Goal: Information Seeking & Learning: Compare options

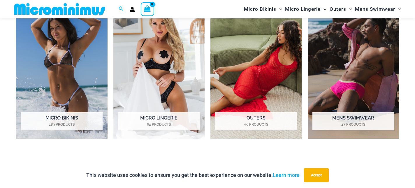
scroll to position [469, 0]
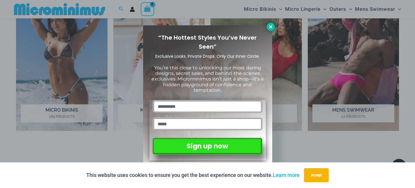
click at [269, 29] on icon at bounding box center [270, 26] width 5 height 5
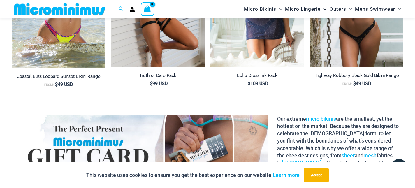
scroll to position [720, 0]
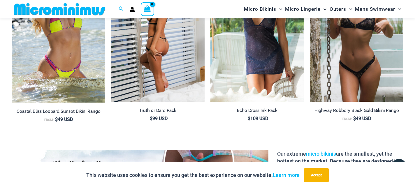
click at [166, 79] on img at bounding box center [158, 31] width 94 height 140
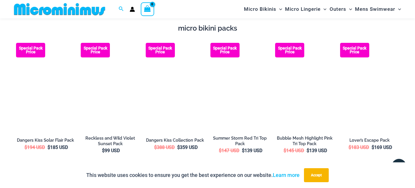
scroll to position [950, 0]
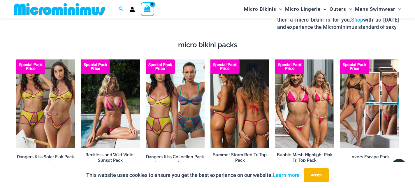
click at [241, 87] on img at bounding box center [239, 103] width 59 height 89
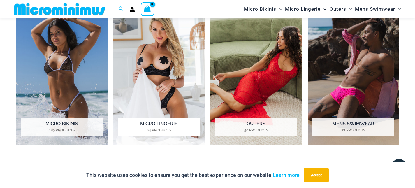
scroll to position [456, 0]
click at [165, 78] on img "Visit product category Micro Lingerie" at bounding box center [158, 73] width 91 height 141
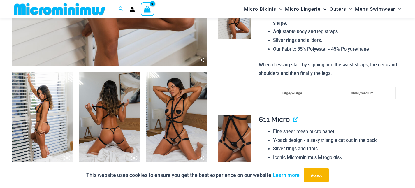
click at [112, 132] on img at bounding box center [109, 118] width 61 height 92
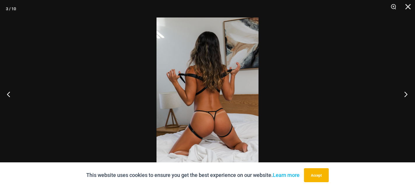
click at [406, 93] on button "Next" at bounding box center [404, 94] width 22 height 29
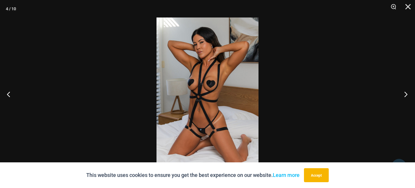
click at [406, 93] on button "Next" at bounding box center [404, 94] width 22 height 29
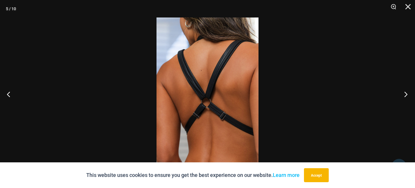
click at [406, 93] on button "Next" at bounding box center [404, 94] width 22 height 29
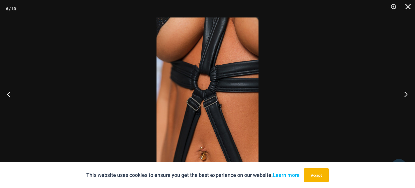
click at [406, 93] on button "Next" at bounding box center [404, 94] width 22 height 29
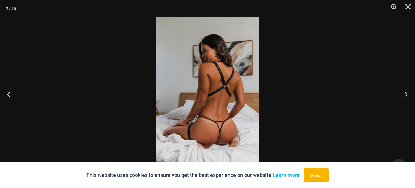
click at [406, 93] on button "Next" at bounding box center [404, 94] width 22 height 29
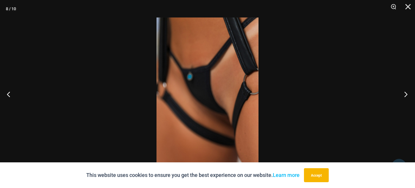
click at [406, 93] on button "Next" at bounding box center [404, 94] width 22 height 29
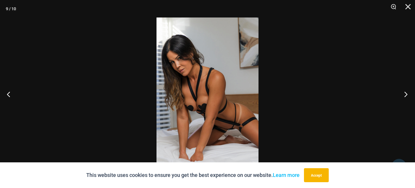
click at [406, 93] on button "Next" at bounding box center [404, 94] width 22 height 29
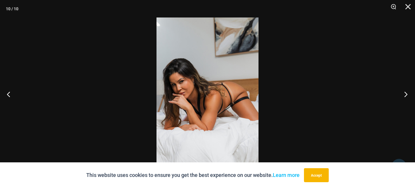
click at [406, 93] on button "Next" at bounding box center [404, 94] width 22 height 29
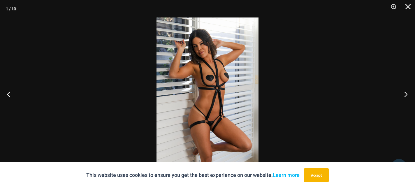
click at [406, 93] on button "Next" at bounding box center [404, 94] width 22 height 29
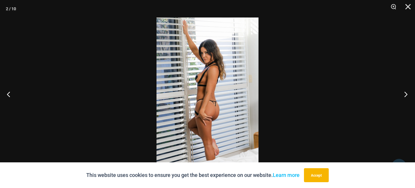
click at [406, 93] on button "Next" at bounding box center [404, 94] width 22 height 29
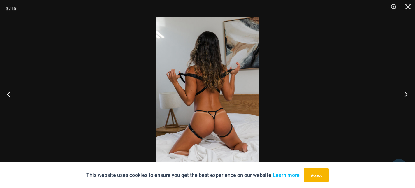
click at [406, 93] on button "Next" at bounding box center [404, 94] width 22 height 29
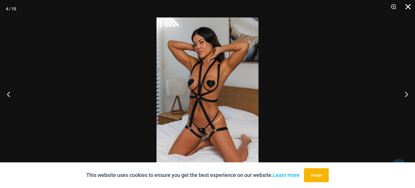
click at [409, 6] on button "Close" at bounding box center [406, 8] width 15 height 17
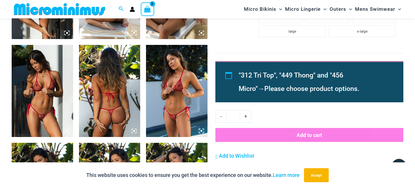
scroll to position [507, 0]
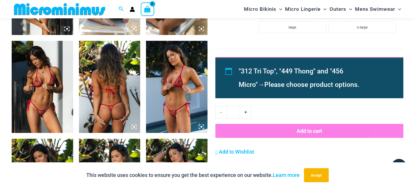
click at [66, 128] on icon at bounding box center [66, 126] width 5 height 5
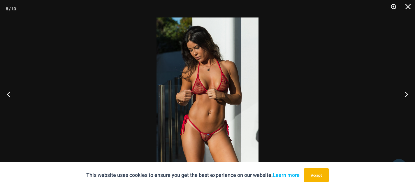
click at [392, 7] on button "Zoom" at bounding box center [391, 8] width 15 height 17
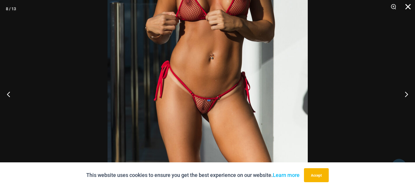
click at [410, 8] on button "Close" at bounding box center [406, 8] width 15 height 17
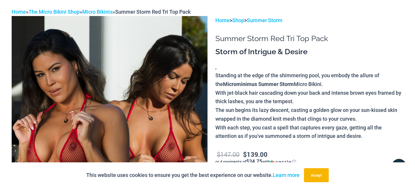
scroll to position [0, 0]
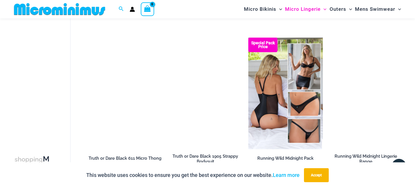
scroll to position [411, 0]
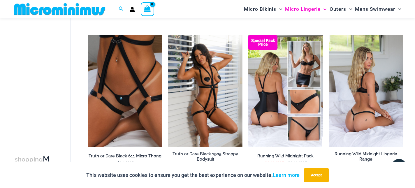
click at [362, 115] on img at bounding box center [366, 91] width 74 height 112
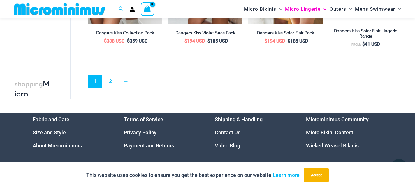
scroll to position [1382, 0]
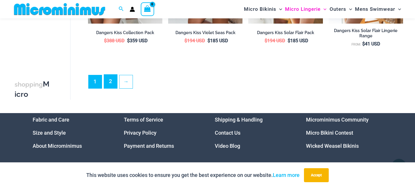
click at [110, 88] on link "2" at bounding box center [110, 82] width 13 height 14
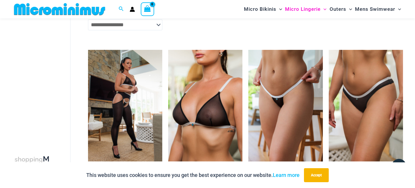
scroll to position [906, 0]
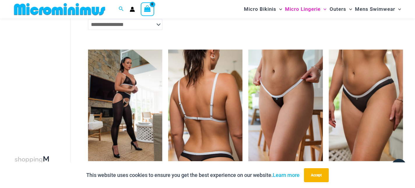
click at [191, 101] on img at bounding box center [205, 106] width 74 height 112
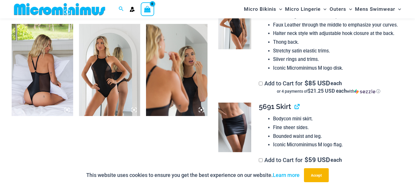
scroll to position [626, 0]
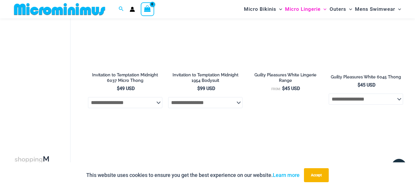
scroll to position [616, 0]
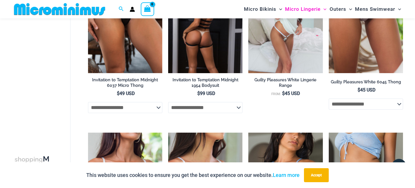
click at [205, 56] on img at bounding box center [205, 18] width 74 height 112
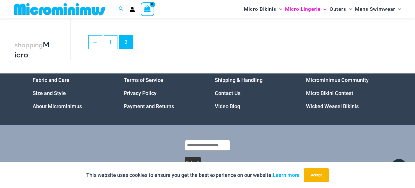
scroll to position [1382, 0]
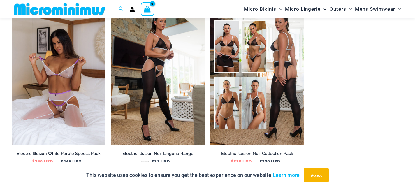
scroll to position [672, 0]
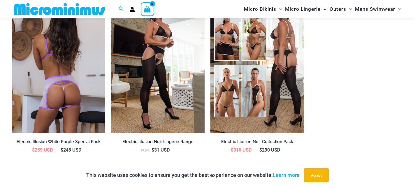
click at [75, 77] on img at bounding box center [59, 62] width 94 height 140
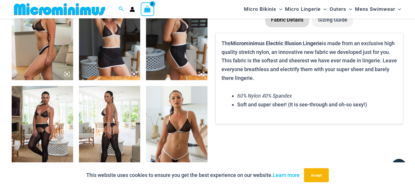
scroll to position [450, 0]
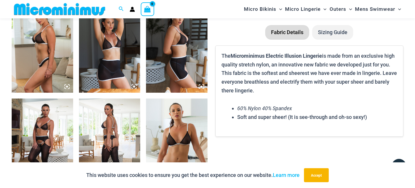
click at [110, 122] on img at bounding box center [109, 144] width 61 height 92
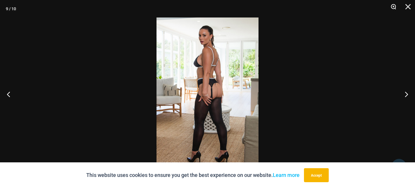
click at [394, 7] on button "Zoom" at bounding box center [391, 8] width 15 height 17
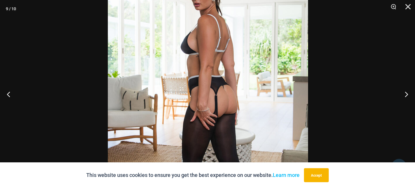
click at [268, 111] on img at bounding box center [208, 107] width 200 height 300
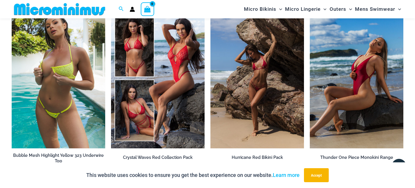
scroll to position [1671, 0]
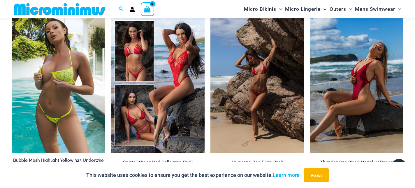
click at [43, 89] on img at bounding box center [59, 83] width 94 height 140
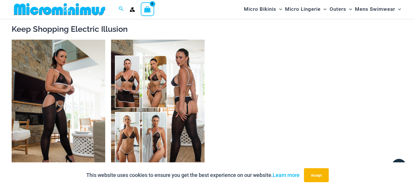
scroll to position [545, 0]
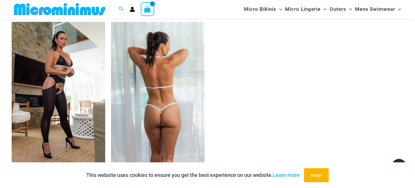
click at [163, 71] on img at bounding box center [158, 92] width 94 height 140
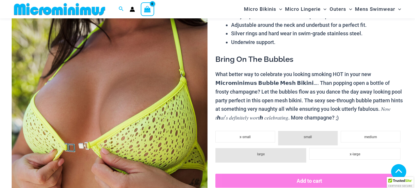
scroll to position [255, 0]
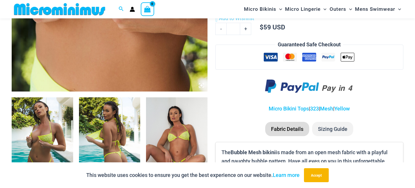
click at [46, 141] on img at bounding box center [42, 143] width 61 height 92
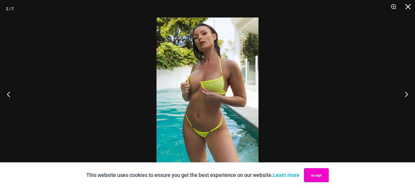
click at [321, 172] on button "Accept" at bounding box center [316, 175] width 25 height 14
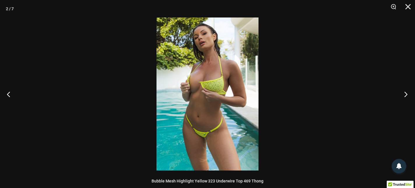
click at [406, 94] on button "Next" at bounding box center [404, 94] width 22 height 29
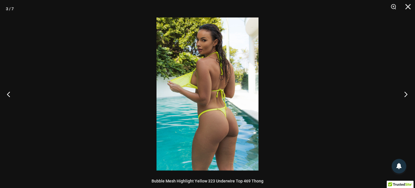
click at [406, 94] on button "Next" at bounding box center [404, 94] width 22 height 29
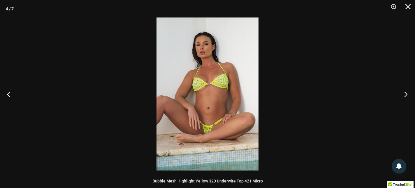
click at [406, 94] on button "Next" at bounding box center [404, 94] width 22 height 29
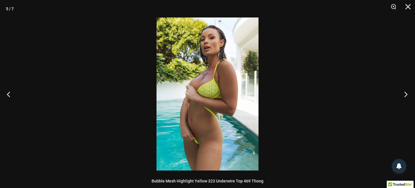
click at [406, 94] on button "Next" at bounding box center [404, 94] width 22 height 29
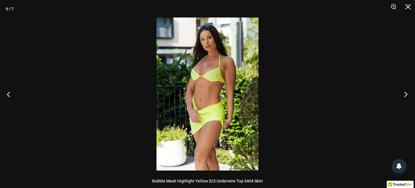
click at [406, 94] on button "Next" at bounding box center [404, 94] width 22 height 29
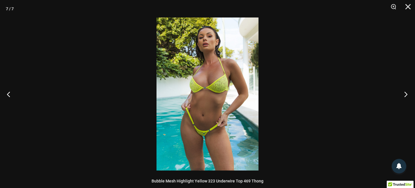
click at [406, 94] on button "Next" at bounding box center [404, 94] width 22 height 29
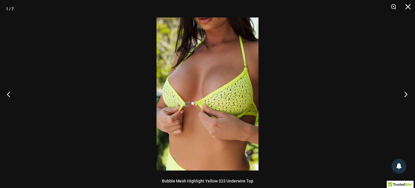
click at [406, 94] on button "Next" at bounding box center [404, 94] width 22 height 29
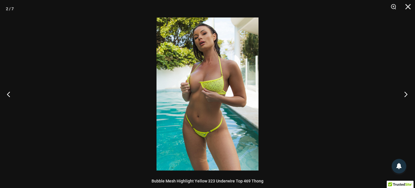
click at [406, 94] on button "Next" at bounding box center [404, 94] width 22 height 29
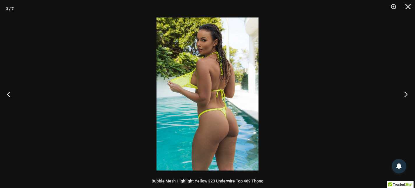
click at [406, 94] on button "Next" at bounding box center [404, 94] width 22 height 29
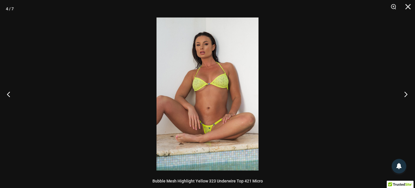
click at [406, 94] on button "Next" at bounding box center [404, 94] width 22 height 29
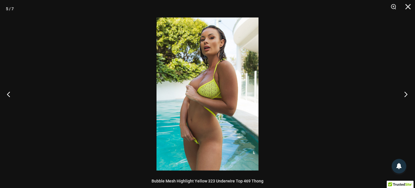
click at [406, 94] on button "Next" at bounding box center [404, 94] width 22 height 29
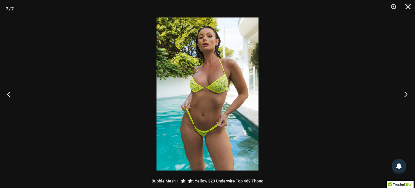
click at [406, 94] on button "Next" at bounding box center [404, 94] width 22 height 29
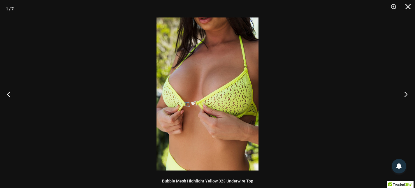
click at [406, 94] on button "Next" at bounding box center [404, 94] width 22 height 29
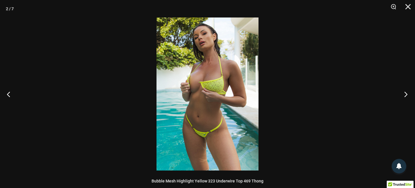
click at [406, 94] on button "Next" at bounding box center [404, 94] width 22 height 29
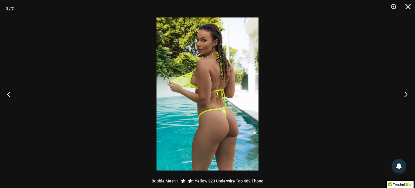
click at [406, 94] on button "Next" at bounding box center [404, 94] width 22 height 29
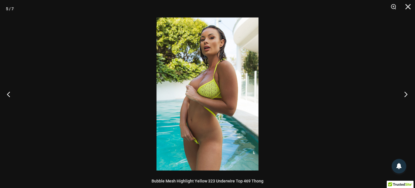
click at [406, 94] on button "Next" at bounding box center [404, 94] width 22 height 29
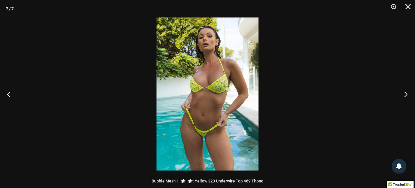
click at [406, 94] on button "Next" at bounding box center [404, 94] width 22 height 29
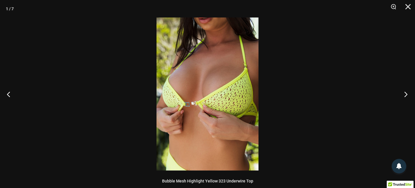
click at [406, 94] on button "Next" at bounding box center [404, 94] width 22 height 29
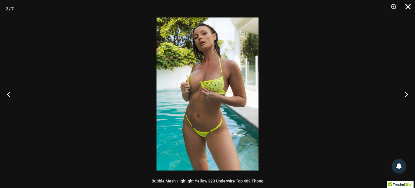
click at [407, 6] on button "Close" at bounding box center [406, 8] width 15 height 17
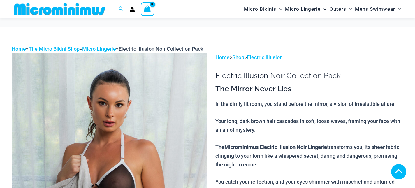
scroll to position [239, 0]
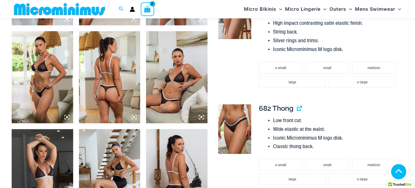
click at [201, 117] on icon at bounding box center [201, 117] width 2 height 2
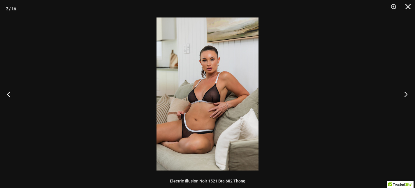
click at [407, 93] on button "Next" at bounding box center [404, 94] width 22 height 29
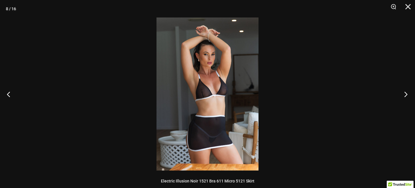
click at [407, 93] on button "Next" at bounding box center [404, 94] width 22 height 29
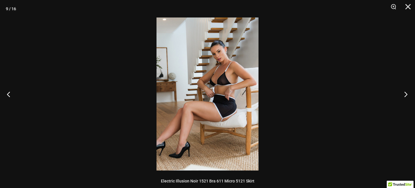
click at [407, 93] on button "Next" at bounding box center [404, 94] width 22 height 29
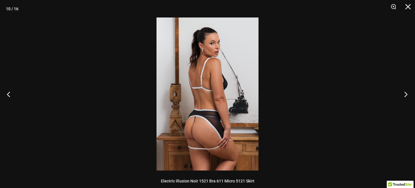
click at [407, 93] on button "Next" at bounding box center [404, 94] width 22 height 29
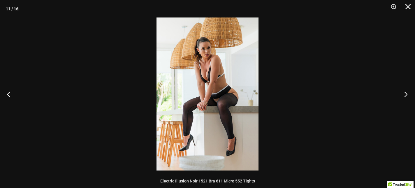
click at [407, 93] on button "Next" at bounding box center [404, 94] width 22 height 29
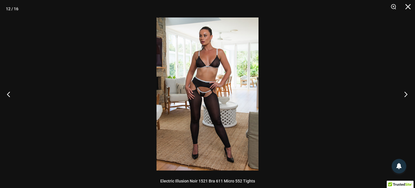
click at [407, 93] on button "Next" at bounding box center [404, 94] width 22 height 29
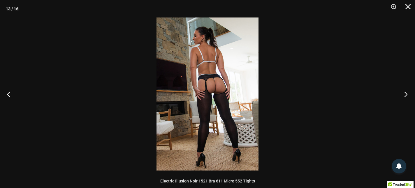
click at [407, 93] on button "Next" at bounding box center [404, 94] width 22 height 29
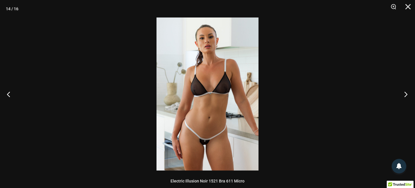
click at [407, 93] on button "Next" at bounding box center [404, 94] width 22 height 29
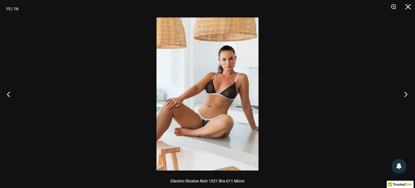
click at [407, 93] on button "Next" at bounding box center [404, 94] width 22 height 29
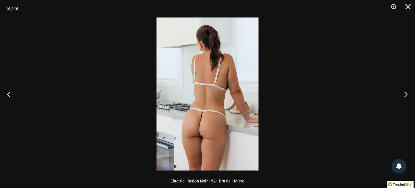
click at [407, 93] on button "Next" at bounding box center [404, 94] width 22 height 29
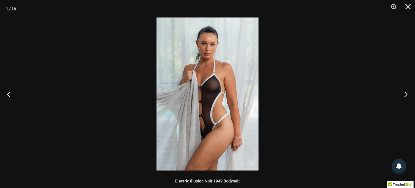
click at [407, 93] on button "Next" at bounding box center [404, 94] width 22 height 29
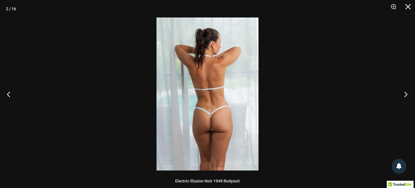
click at [407, 93] on button "Next" at bounding box center [404, 94] width 22 height 29
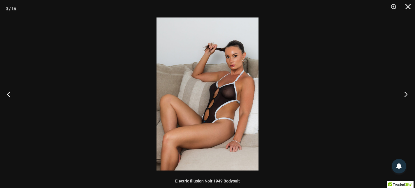
click at [407, 93] on button "Next" at bounding box center [404, 94] width 22 height 29
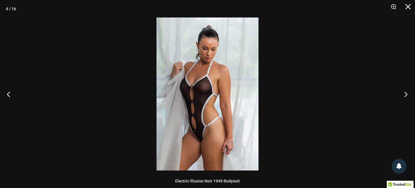
click at [407, 93] on button "Next" at bounding box center [404, 94] width 22 height 29
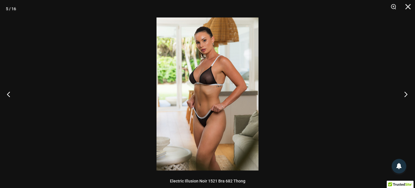
click at [407, 93] on button "Next" at bounding box center [404, 94] width 22 height 29
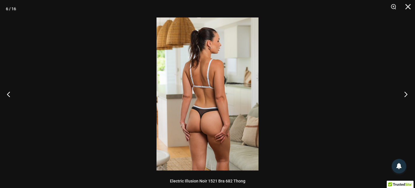
click at [407, 93] on button "Next" at bounding box center [404, 94] width 22 height 29
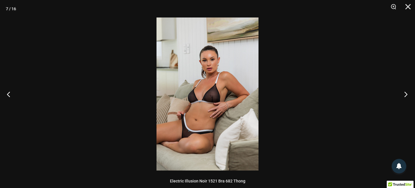
click at [407, 93] on button "Next" at bounding box center [404, 94] width 22 height 29
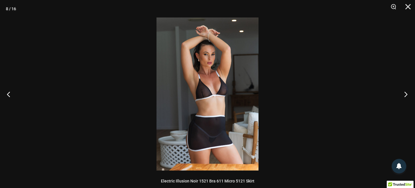
click at [407, 93] on button "Next" at bounding box center [404, 94] width 22 height 29
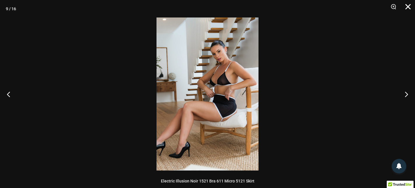
click at [408, 8] on button "Close" at bounding box center [406, 8] width 15 height 17
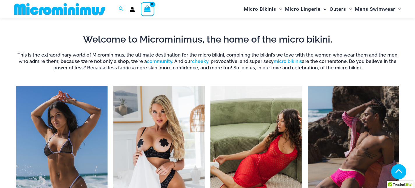
scroll to position [426, 0]
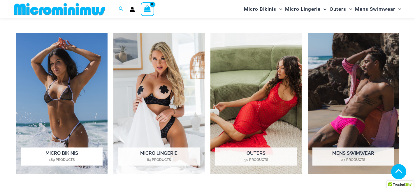
click at [56, 145] on img "Visit product category Micro Bikinis" at bounding box center [61, 103] width 91 height 141
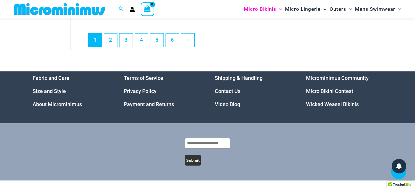
scroll to position [1542, 0]
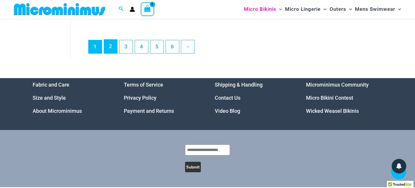
click at [113, 53] on link "2" at bounding box center [110, 47] width 13 height 14
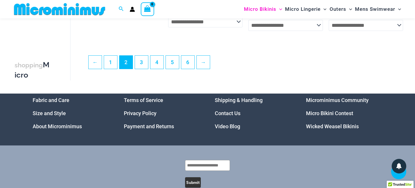
scroll to position [1379, 0]
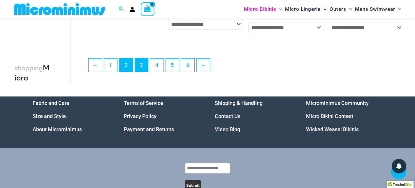
click at [144, 70] on link "3" at bounding box center [141, 65] width 13 height 14
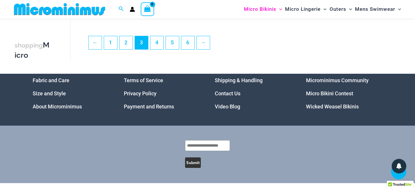
scroll to position [1397, 0]
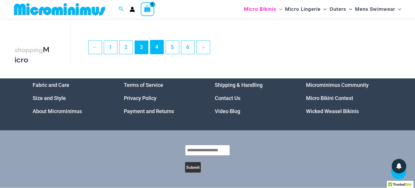
click at [153, 50] on link "4" at bounding box center [156, 47] width 13 height 14
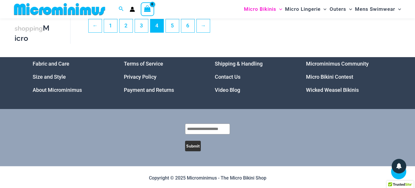
scroll to position [1418, 0]
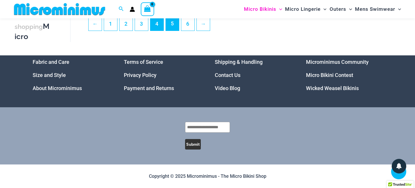
click at [175, 25] on link "5" at bounding box center [172, 24] width 13 height 14
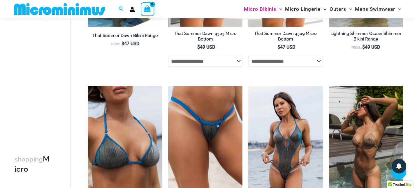
scroll to position [1165, 0]
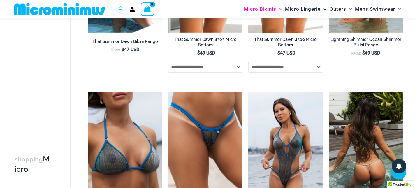
click at [381, 141] on img at bounding box center [366, 148] width 74 height 112
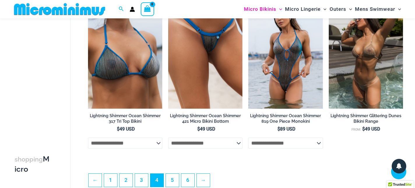
scroll to position [1374, 0]
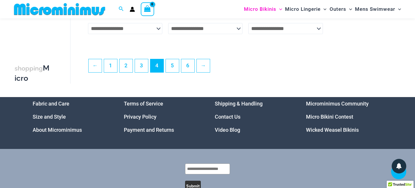
click at [173, 76] on ul "← 1 2 3 4 5 6 →" at bounding box center [245, 67] width 314 height 17
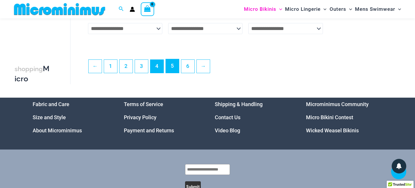
click at [174, 72] on link "5" at bounding box center [172, 66] width 13 height 14
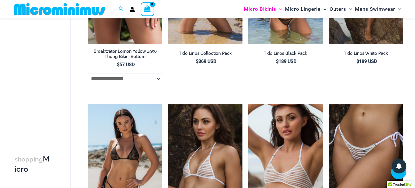
scroll to position [1186, 0]
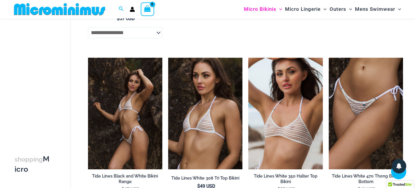
click at [110, 109] on img at bounding box center [125, 114] width 74 height 112
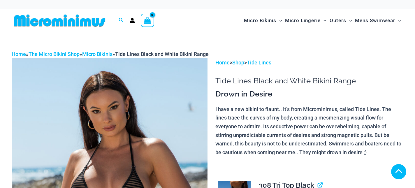
scroll to position [151, 0]
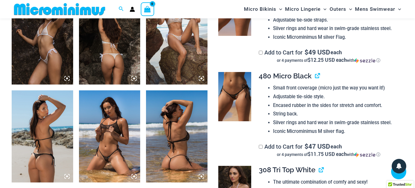
scroll to position [362, 0]
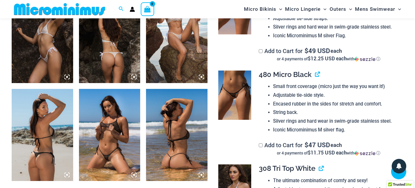
click at [134, 175] on icon at bounding box center [134, 175] width 2 height 2
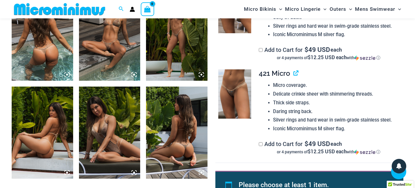
scroll to position [312, 0]
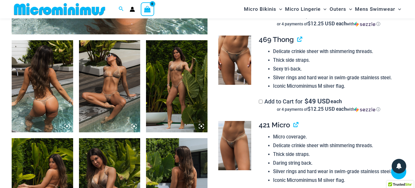
click at [134, 129] on icon at bounding box center [133, 126] width 5 height 5
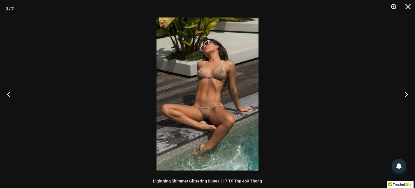
click at [392, 8] on button "Zoom" at bounding box center [391, 8] width 15 height 17
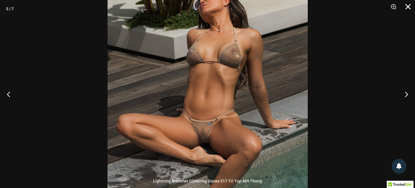
click at [408, 7] on button "Close" at bounding box center [406, 8] width 15 height 17
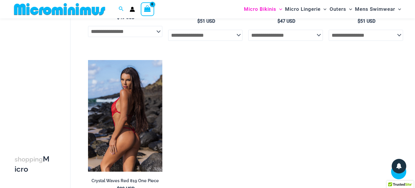
scroll to position [1183, 0]
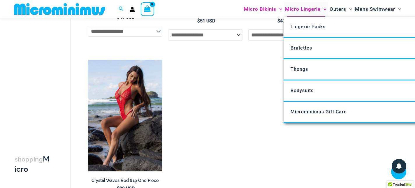
click at [292, 12] on span "Micro Lingerie" at bounding box center [303, 9] width 36 height 15
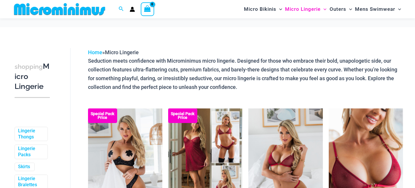
scroll to position [45, 0]
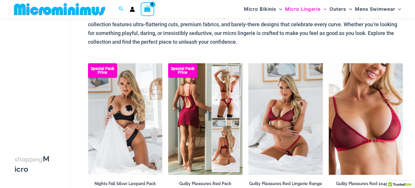
click at [235, 156] on img at bounding box center [205, 119] width 74 height 112
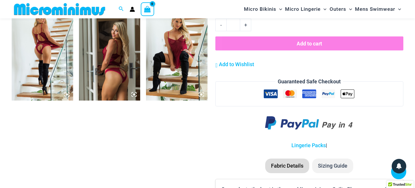
scroll to position [694, 0]
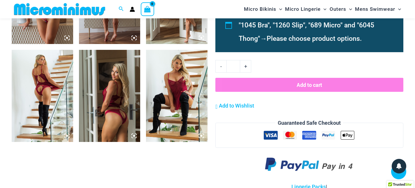
click at [66, 136] on icon at bounding box center [67, 136] width 2 height 2
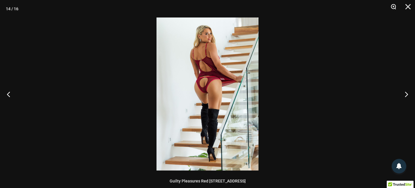
click at [394, 10] on button "Zoom" at bounding box center [391, 8] width 15 height 17
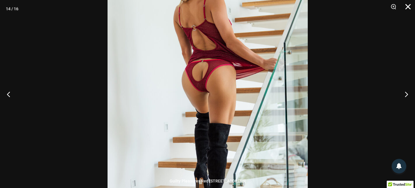
click at [407, 6] on button "Close" at bounding box center [406, 8] width 15 height 17
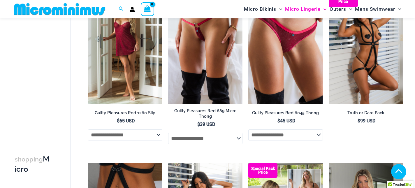
scroll to position [408, 0]
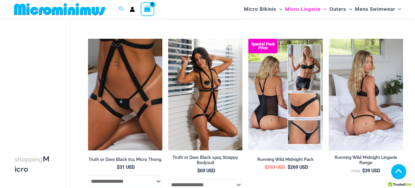
click at [386, 124] on img at bounding box center [366, 95] width 74 height 112
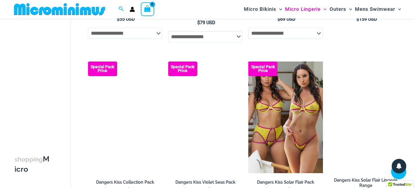
scroll to position [1247, 0]
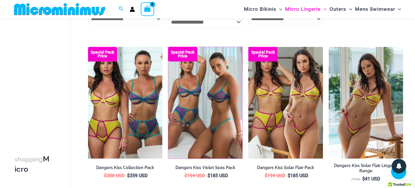
click at [168, 47] on img at bounding box center [168, 47] width 0 height 0
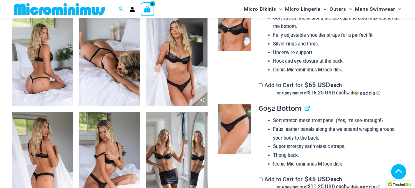
scroll to position [288, 0]
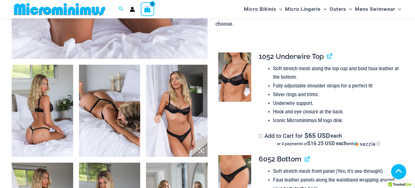
click at [133, 149] on icon at bounding box center [133, 150] width 5 height 5
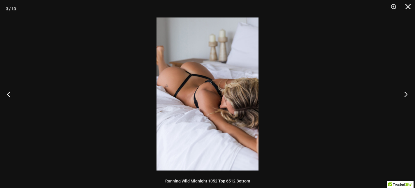
click at [406, 95] on button "Next" at bounding box center [404, 94] width 22 height 29
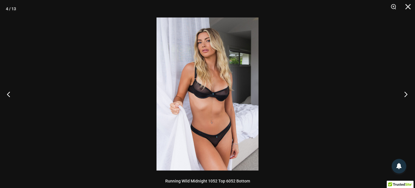
click at [406, 95] on button "Next" at bounding box center [404, 94] width 22 height 29
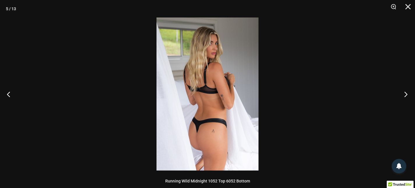
click at [406, 95] on button "Next" at bounding box center [404, 94] width 22 height 29
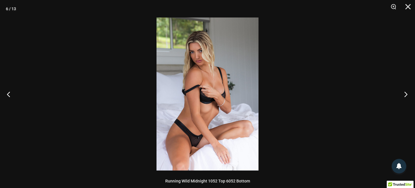
click at [406, 95] on button "Next" at bounding box center [404, 94] width 22 height 29
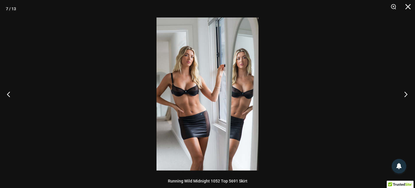
click at [406, 95] on button "Next" at bounding box center [404, 94] width 22 height 29
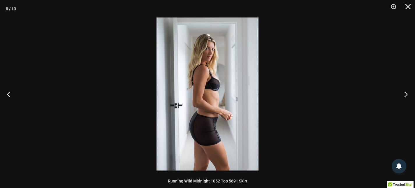
click at [406, 95] on button "Next" at bounding box center [404, 94] width 22 height 29
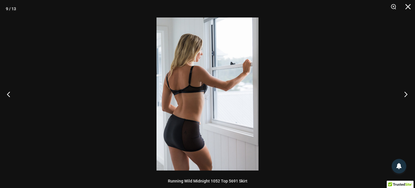
click at [406, 95] on button "Next" at bounding box center [404, 94] width 22 height 29
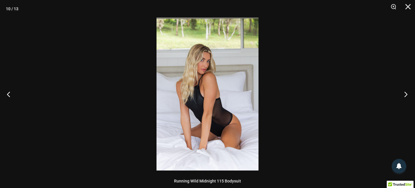
click at [406, 95] on button "Next" at bounding box center [404, 94] width 22 height 29
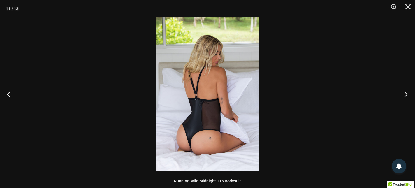
click at [406, 95] on button "Next" at bounding box center [404, 94] width 22 height 29
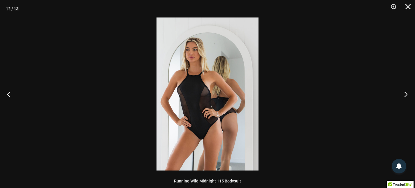
click at [406, 95] on button "Next" at bounding box center [404, 94] width 22 height 29
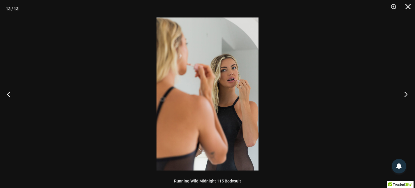
click at [406, 95] on button "Next" at bounding box center [404, 94] width 22 height 29
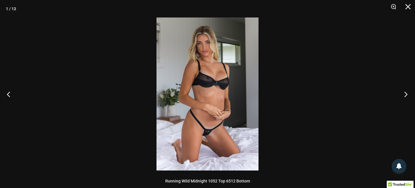
click at [406, 95] on button "Next" at bounding box center [404, 94] width 22 height 29
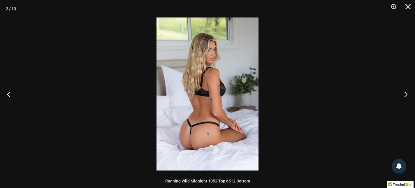
click at [406, 95] on button "Next" at bounding box center [404, 94] width 22 height 29
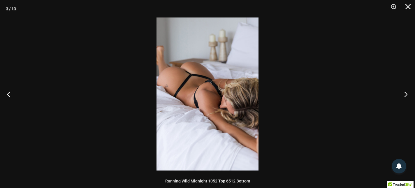
click at [406, 95] on button "Next" at bounding box center [404, 94] width 22 height 29
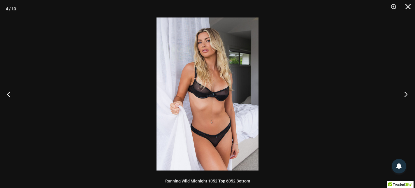
click at [406, 95] on button "Next" at bounding box center [404, 94] width 22 height 29
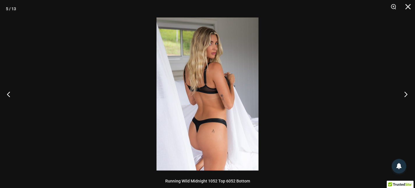
click at [407, 91] on button "Next" at bounding box center [404, 94] width 22 height 29
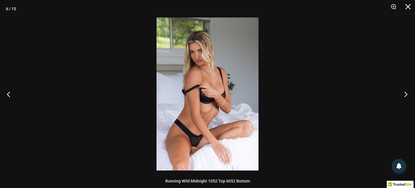
click at [407, 91] on button "Next" at bounding box center [404, 94] width 22 height 29
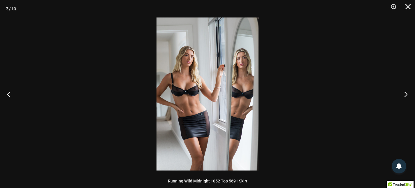
click at [407, 91] on button "Next" at bounding box center [404, 94] width 22 height 29
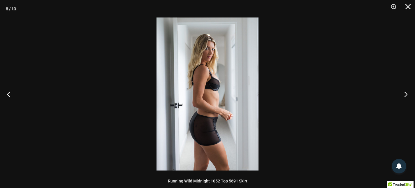
click at [407, 91] on button "Next" at bounding box center [404, 94] width 22 height 29
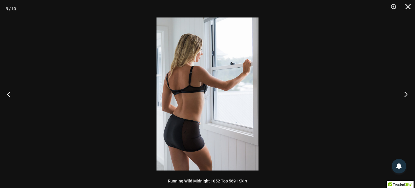
click at [407, 91] on button "Next" at bounding box center [404, 94] width 22 height 29
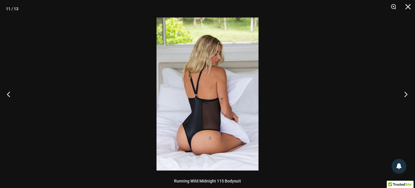
click at [407, 91] on button "Next" at bounding box center [404, 94] width 22 height 29
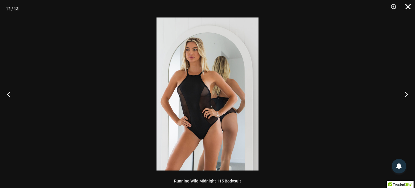
click at [406, 9] on button "Close" at bounding box center [406, 8] width 15 height 17
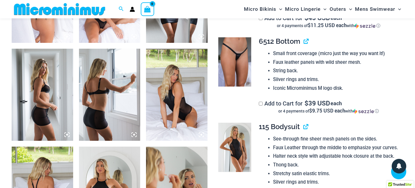
scroll to position [503, 0]
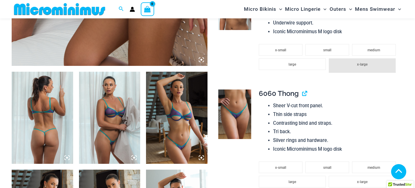
scroll to position [295, 0]
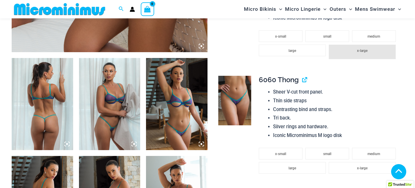
click at [200, 143] on icon at bounding box center [201, 143] width 5 height 5
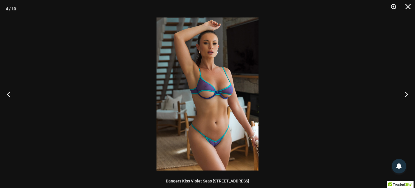
click at [391, 8] on button "Zoom" at bounding box center [391, 8] width 15 height 17
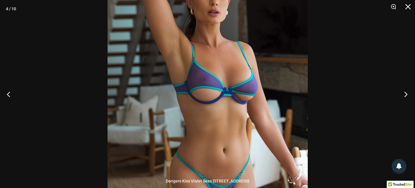
click at [406, 95] on button "Next" at bounding box center [404, 94] width 22 height 29
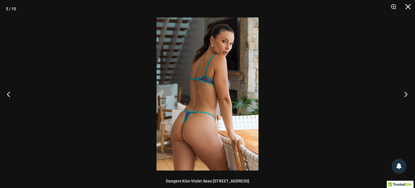
click at [406, 95] on button "Next" at bounding box center [404, 94] width 22 height 29
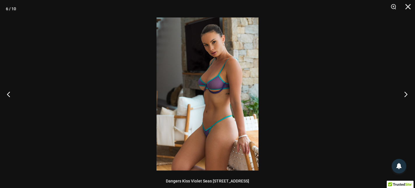
click at [406, 95] on button "Next" at bounding box center [404, 94] width 22 height 29
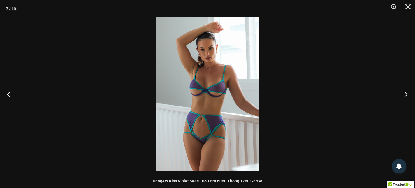
click at [406, 95] on button "Next" at bounding box center [404, 94] width 22 height 29
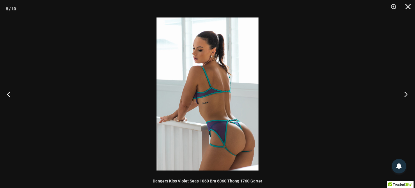
click at [406, 94] on button "Next" at bounding box center [404, 94] width 22 height 29
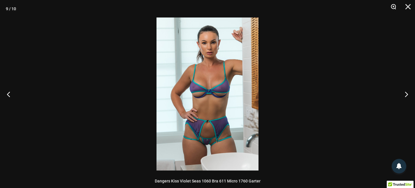
click at [393, 10] on button "Zoom" at bounding box center [391, 8] width 15 height 17
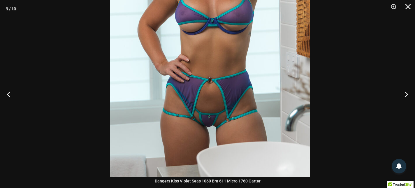
click at [295, 35] on img at bounding box center [210, 27] width 200 height 300
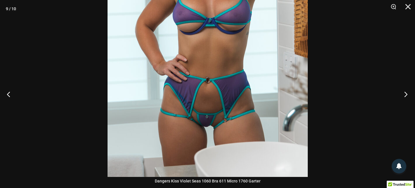
click at [402, 93] on button "Next" at bounding box center [404, 94] width 22 height 29
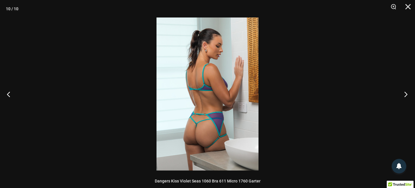
click at [402, 93] on button "Next" at bounding box center [404, 94] width 22 height 29
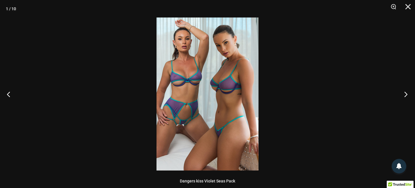
click at [402, 93] on button "Next" at bounding box center [404, 94] width 22 height 29
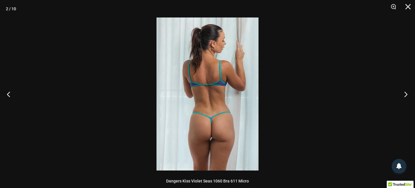
click at [402, 93] on button "Next" at bounding box center [404, 94] width 22 height 29
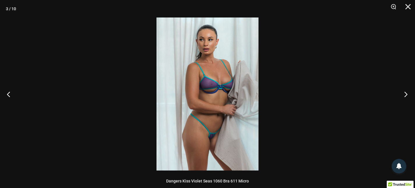
click at [402, 93] on button "Next" at bounding box center [404, 94] width 22 height 29
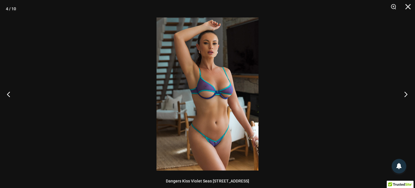
click at [402, 93] on button "Next" at bounding box center [404, 94] width 22 height 29
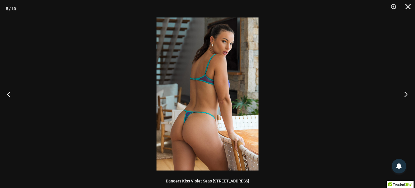
click at [402, 93] on button "Next" at bounding box center [404, 94] width 22 height 29
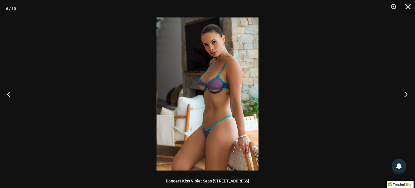
click at [402, 93] on button "Next" at bounding box center [404, 94] width 22 height 29
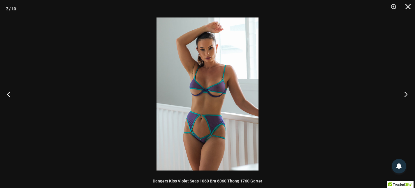
click at [402, 93] on button "Next" at bounding box center [404, 94] width 22 height 29
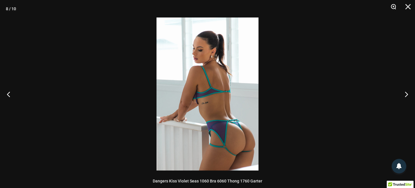
click at [393, 9] on button "Zoom" at bounding box center [391, 8] width 15 height 17
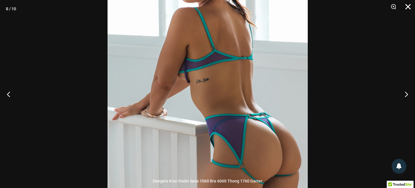
click at [410, 5] on button "Close" at bounding box center [406, 8] width 15 height 17
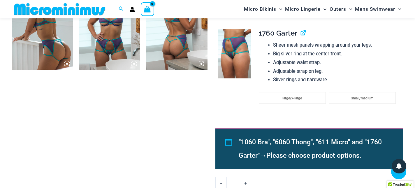
scroll to position [572, 0]
